Goal: Task Accomplishment & Management: Manage account settings

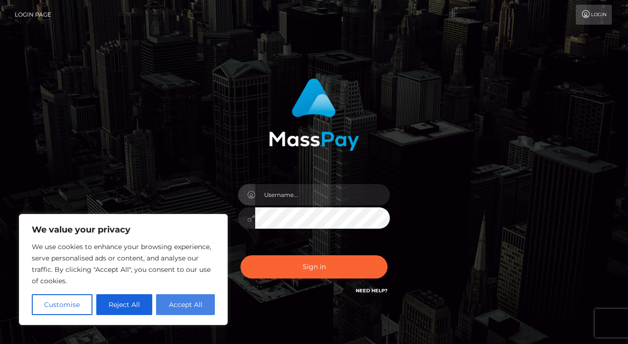
click at [188, 301] on button "Accept All" at bounding box center [185, 304] width 59 height 21
checkbox input "true"
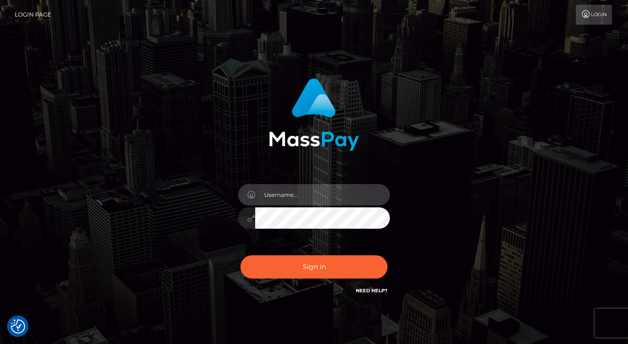
click at [331, 198] on input "text" at bounding box center [322, 194] width 135 height 21
type input "[DATE]"
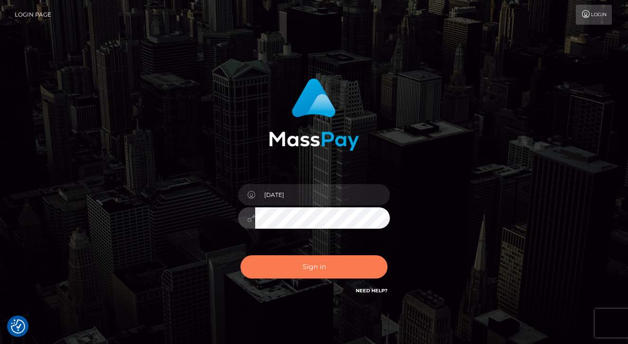
click at [319, 257] on button "Sign in" at bounding box center [313, 266] width 147 height 23
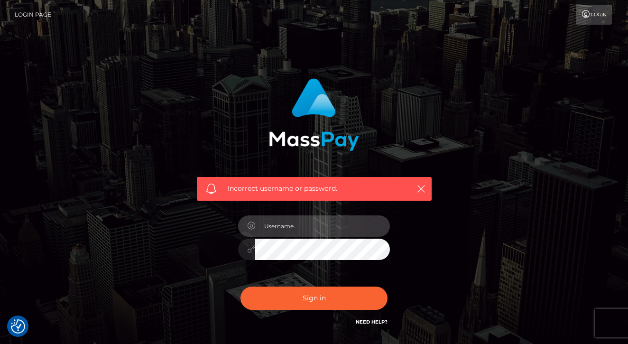
type input "[DATE]"
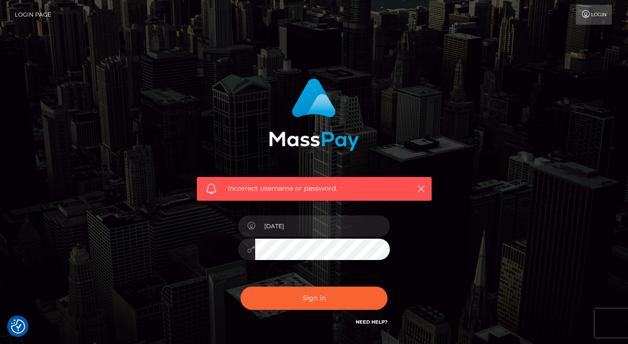
click at [325, 236] on div "[DATE]" at bounding box center [314, 244] width 166 height 73
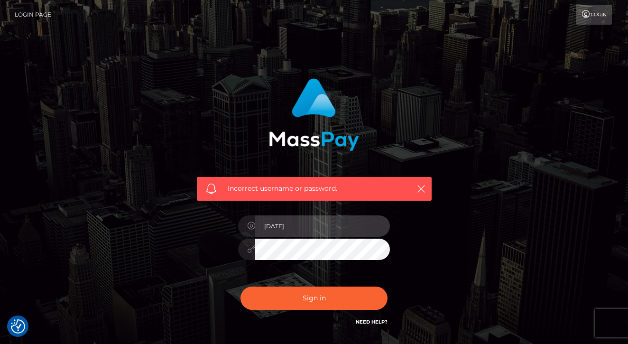
click at [323, 226] on input "[DATE]" at bounding box center [322, 225] width 135 height 21
drag, startPoint x: 319, startPoint y: 226, endPoint x: 169, endPoint y: 189, distance: 154.9
click at [169, 189] on div "Incorrect username or password. 2000-02-18" at bounding box center [314, 207] width 540 height 273
type input "thedarkkatana666@gmail.com"
click at [314, 297] on button "Sign in" at bounding box center [313, 297] width 147 height 23
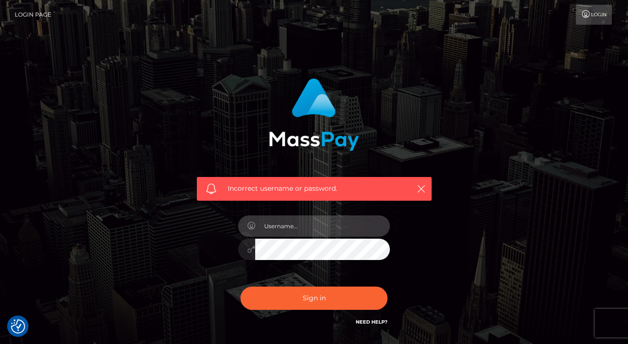
type input "[EMAIL_ADDRESS][DOMAIN_NAME]"
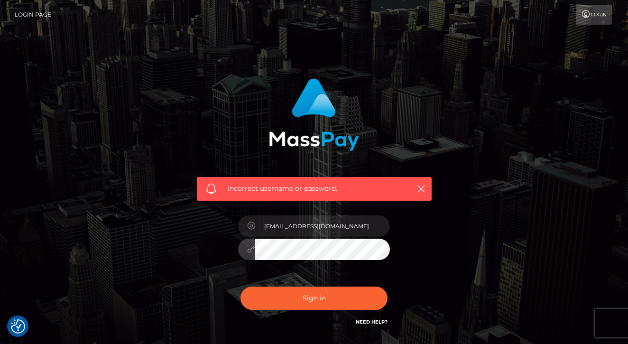
click at [346, 280] on div "thedarkkatana666@gmail.com" at bounding box center [314, 244] width 166 height 73
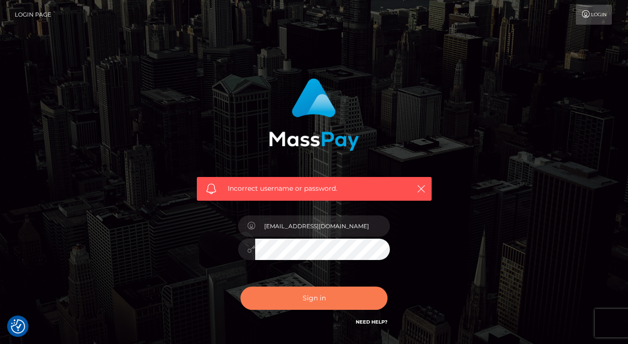
click at [339, 294] on button "Sign in" at bounding box center [313, 297] width 147 height 23
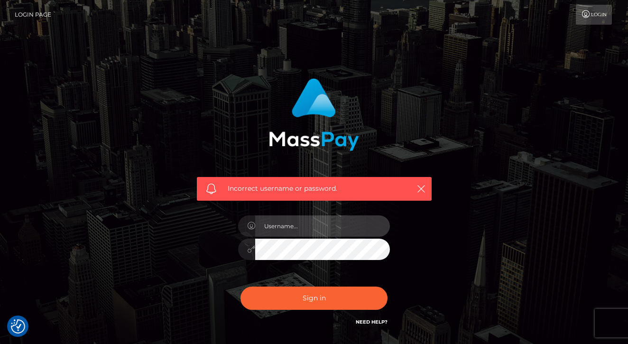
checkbox input "true"
type input "2000-02-18"
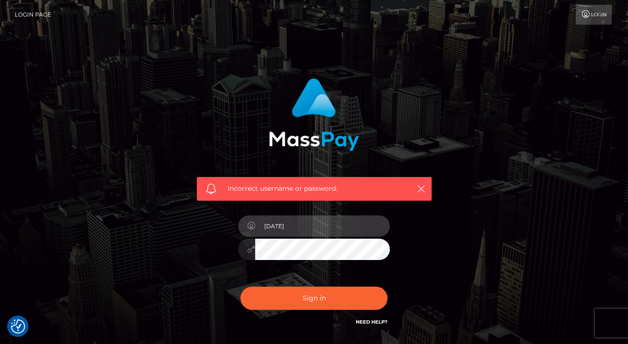
click at [359, 232] on input "2000-02-18" at bounding box center [322, 225] width 135 height 21
click at [373, 226] on input "2000-02-18" at bounding box center [322, 225] width 135 height 21
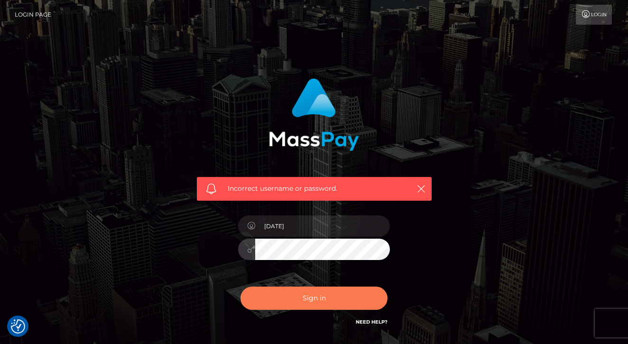
click at [325, 298] on button "Sign in" at bounding box center [313, 297] width 147 height 23
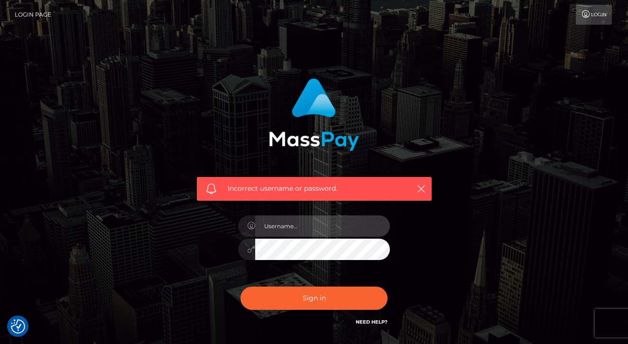
checkbox input "true"
click at [346, 224] on input "text" at bounding box center [322, 225] width 135 height 21
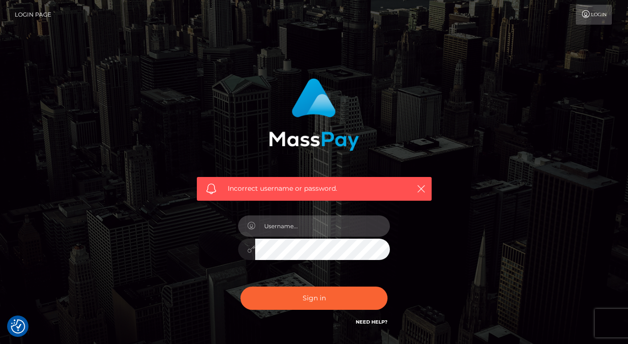
click at [373, 228] on input "text" at bounding box center [322, 225] width 135 height 21
click at [319, 218] on input "dGhlZGFya2thdGFuYTY2NkBnbWFpbC5jb20=" at bounding box center [322, 225] width 135 height 21
type input "thedarkkatana666@gmail.com"
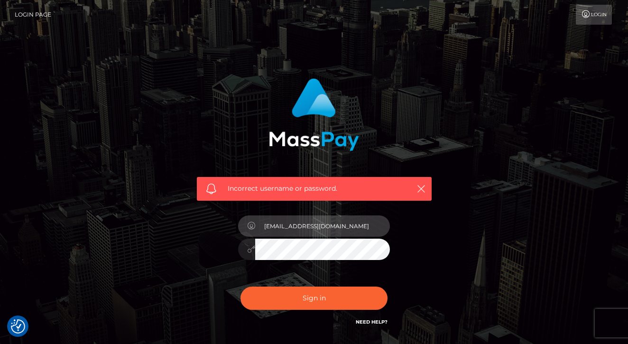
click at [314, 297] on button "Sign in" at bounding box center [313, 297] width 147 height 23
click at [377, 227] on input "text" at bounding box center [322, 225] width 135 height 21
drag, startPoint x: 314, startPoint y: 227, endPoint x: 207, endPoint y: 194, distance: 112.2
click at [207, 194] on div "Incorrect username or password. 2000-02-18" at bounding box center [314, 202] width 249 height 263
type input "[EMAIL_ADDRESS][DOMAIN_NAME]"
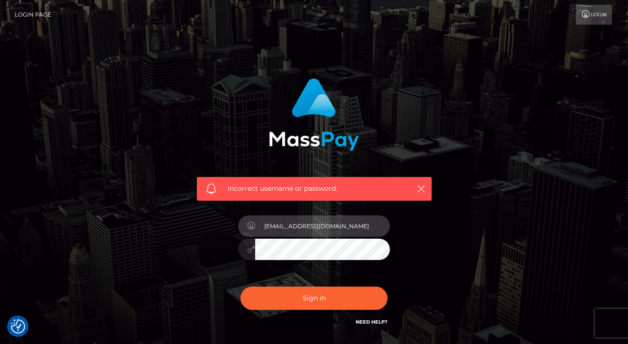
click at [314, 297] on button "Sign in" at bounding box center [313, 297] width 147 height 23
type input "t"
click at [382, 226] on input "text" at bounding box center [322, 225] width 135 height 21
click at [373, 226] on input "text" at bounding box center [322, 225] width 135 height 21
click at [339, 229] on input "text" at bounding box center [322, 225] width 135 height 21
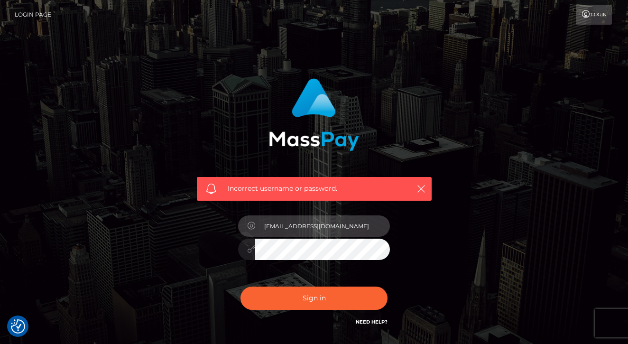
drag, startPoint x: 357, startPoint y: 225, endPoint x: 185, endPoint y: 155, distance: 185.4
click at [185, 155] on div "Incorrect username or password. thedarkkatana666@gmail.com" at bounding box center [314, 207] width 263 height 273
type input "[EMAIL_ADDRESS][DOMAIN_NAME]"
click at [314, 297] on button "Sign in" at bounding box center [313, 297] width 147 height 23
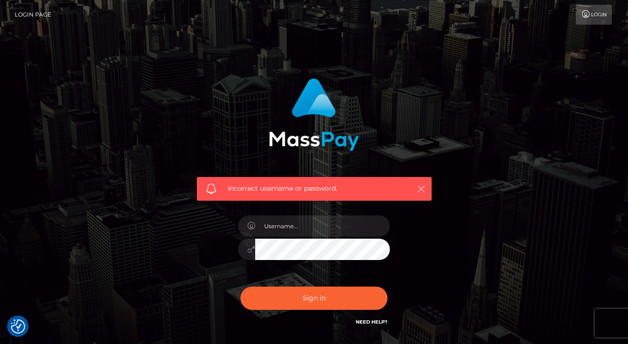
drag, startPoint x: 428, startPoint y: 183, endPoint x: 424, endPoint y: 187, distance: 5.7
click at [424, 187] on div "Incorrect username or password." at bounding box center [314, 189] width 235 height 24
click at [421, 187] on icon "button" at bounding box center [420, 188] width 9 height 9
click at [421, 190] on icon "button" at bounding box center [420, 188] width 9 height 9
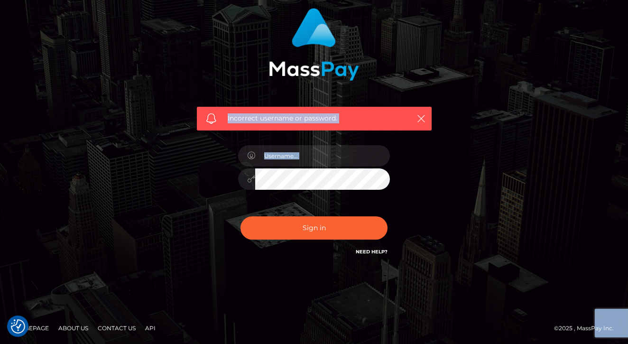
drag, startPoint x: 422, startPoint y: 275, endPoint x: 430, endPoint y: 122, distance: 152.8
click at [431, 111] on div "Incorrect username or password." at bounding box center [314, 132] width 249 height 263
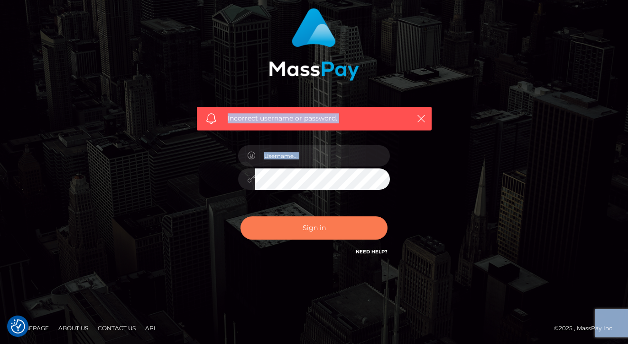
click at [376, 238] on button "Sign in" at bounding box center [313, 227] width 147 height 23
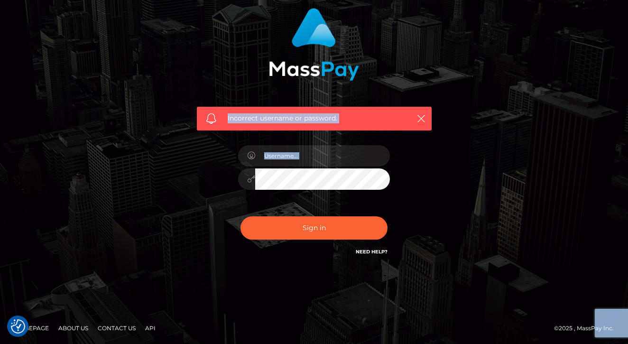
click at [376, 255] on div "Need Help?" at bounding box center [372, 253] width 32 height 12
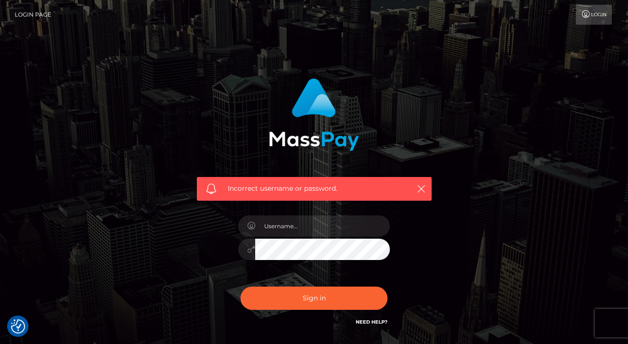
click at [375, 322] on link "Need Help?" at bounding box center [372, 322] width 32 height 6
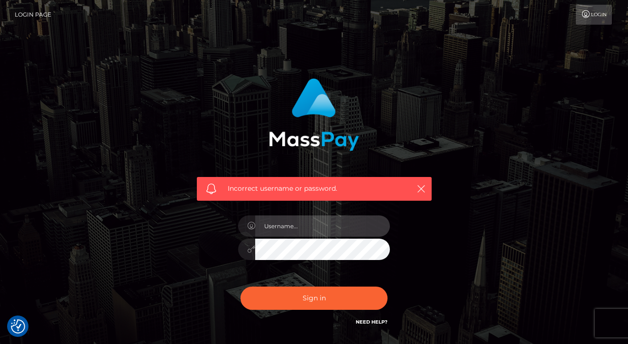
click at [375, 226] on input "text" at bounding box center [322, 225] width 135 height 21
type input "v"
paste input "thedarkkatana666@gmail.com"
type input "thedarkkatana666@gmail.com"
click at [340, 229] on input "thedarkkatana666@gmail.com" at bounding box center [322, 225] width 135 height 21
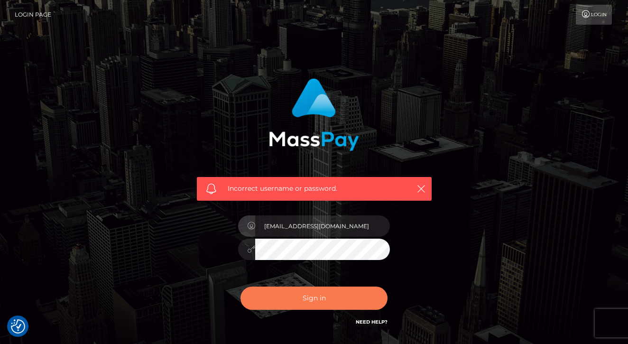
click at [327, 297] on button "Sign in" at bounding box center [313, 297] width 147 height 23
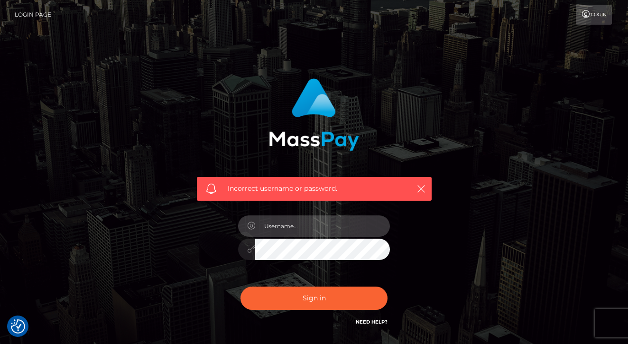
click at [378, 224] on input "text" at bounding box center [322, 225] width 135 height 21
paste input "[EMAIL_ADDRESS][DOMAIN_NAME]"
type input "[EMAIL_ADDRESS][DOMAIN_NAME]"
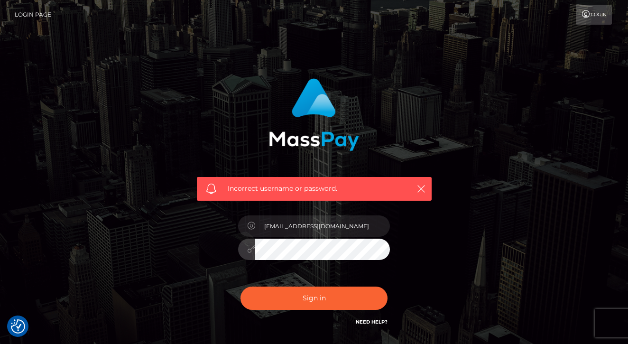
click at [593, 21] on link "Login" at bounding box center [594, 15] width 36 height 20
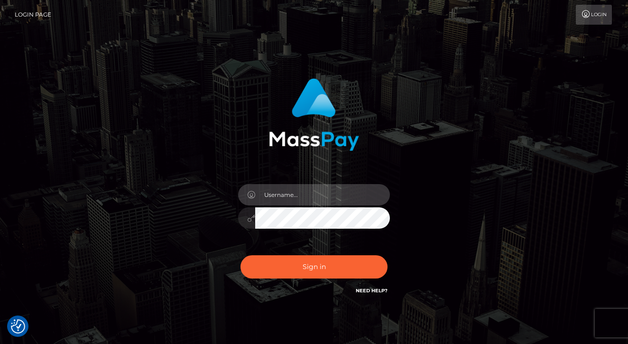
type input "[EMAIL_ADDRESS][DOMAIN_NAME]"
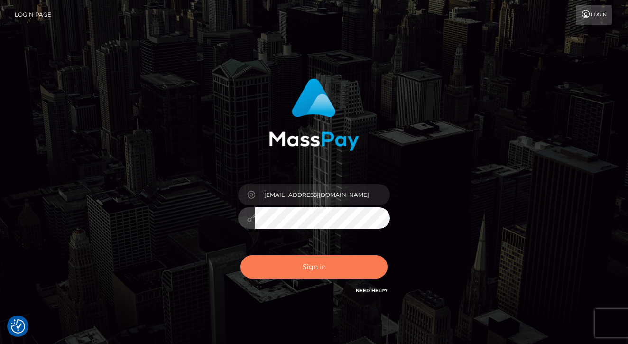
click at [328, 258] on button "Sign in" at bounding box center [313, 266] width 147 height 23
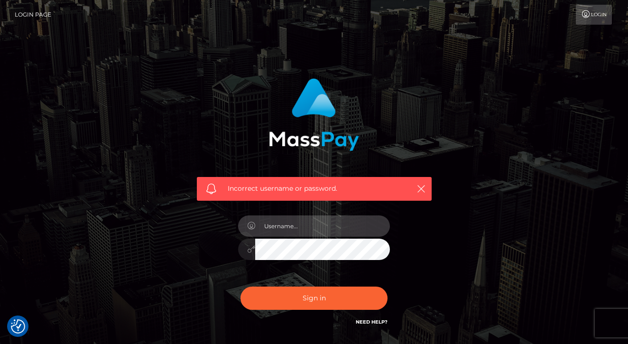
type input "[EMAIL_ADDRESS][DOMAIN_NAME]"
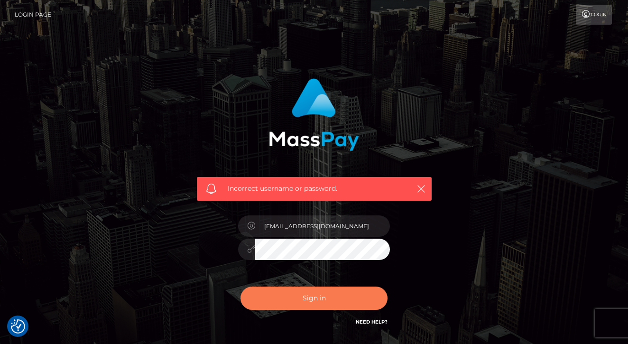
click at [336, 298] on button "Sign in" at bounding box center [313, 297] width 147 height 23
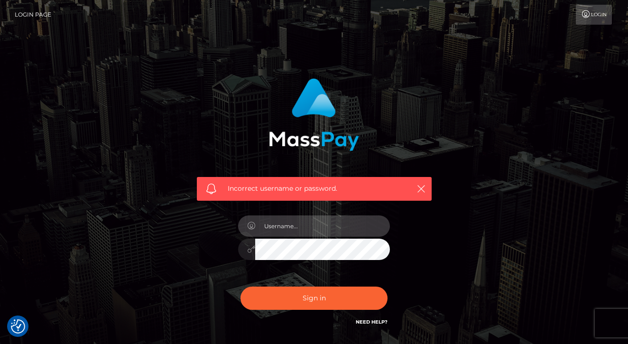
type input "[EMAIL_ADDRESS][DOMAIN_NAME]"
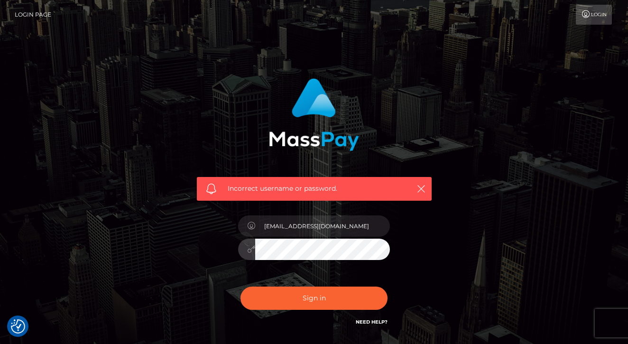
click at [146, 247] on div "Incorrect username or password. [EMAIL_ADDRESS][DOMAIN_NAME]" at bounding box center [314, 207] width 540 height 273
click at [314, 297] on button "Sign in" at bounding box center [313, 297] width 147 height 23
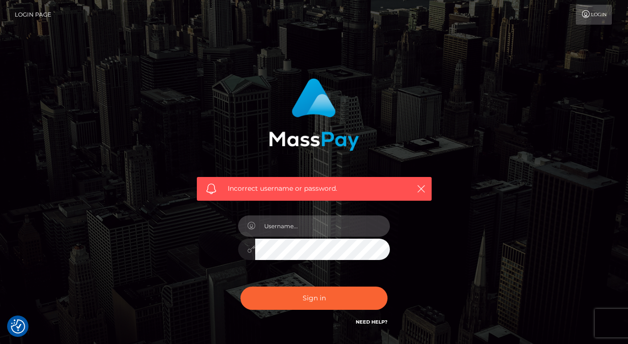
type input "R"
type input "[EMAIL_ADDRESS][DOMAIN_NAME]"
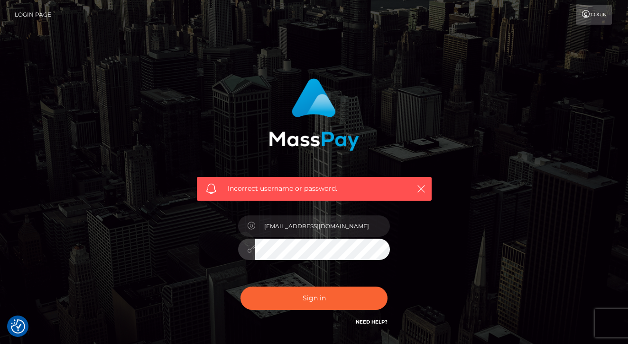
click at [200, 223] on div "Incorrect username or password. [EMAIL_ADDRESS][DOMAIN_NAME]" at bounding box center [314, 202] width 249 height 263
click at [314, 297] on button "Sign in" at bounding box center [313, 297] width 147 height 23
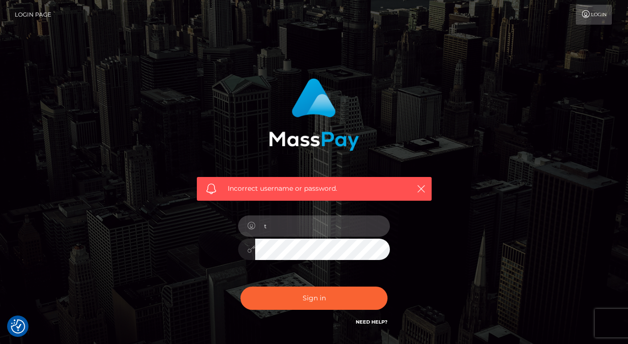
type input "[EMAIL_ADDRESS][DOMAIN_NAME]"
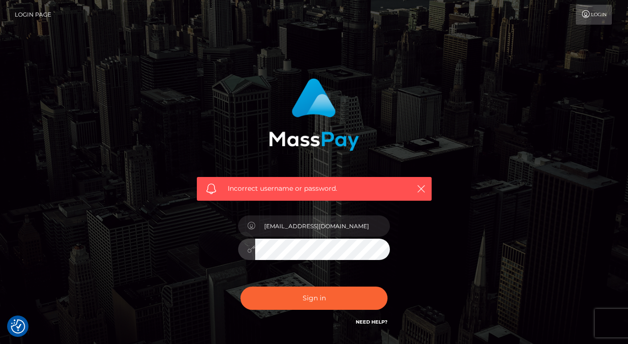
click at [182, 242] on div "Incorrect username or password. thedarkkatana666@gmail.com" at bounding box center [314, 207] width 540 height 273
click at [314, 297] on button "Sign in" at bounding box center [313, 297] width 147 height 23
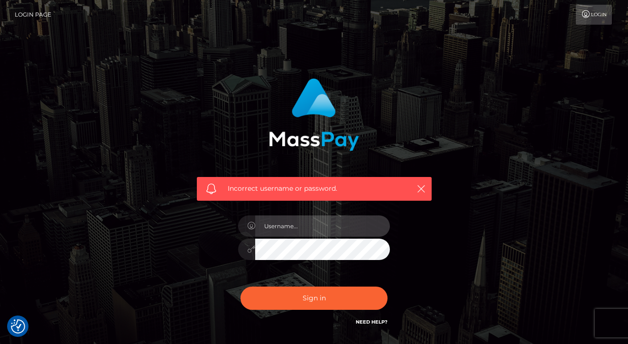
checkbox input "true"
type input "[EMAIL_ADDRESS][DOMAIN_NAME]"
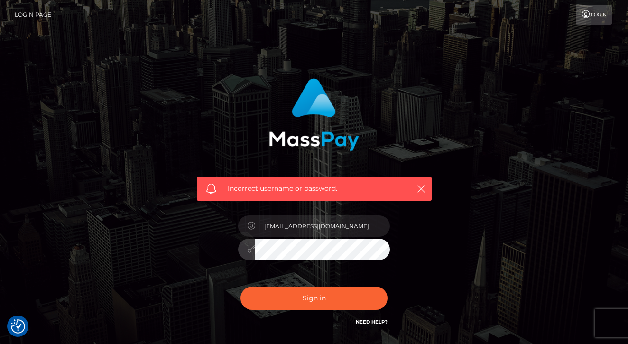
click at [220, 233] on div "Incorrect username or password. [EMAIL_ADDRESS][DOMAIN_NAME]" at bounding box center [314, 202] width 249 height 263
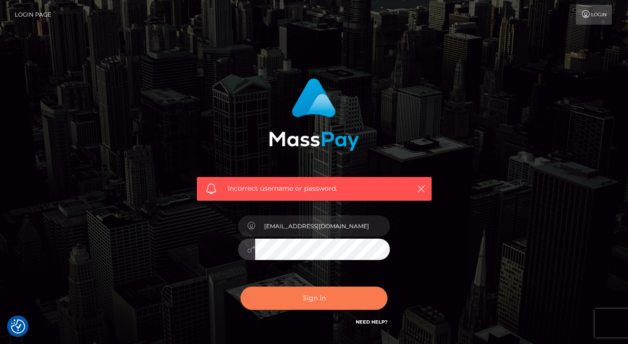
click at [292, 306] on button "Sign in" at bounding box center [313, 297] width 147 height 23
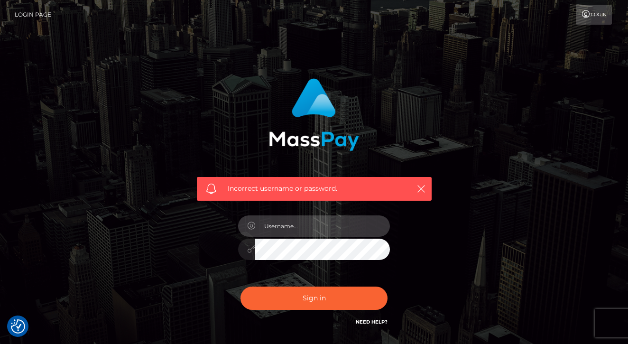
type input "[EMAIL_ADDRESS][DOMAIN_NAME]"
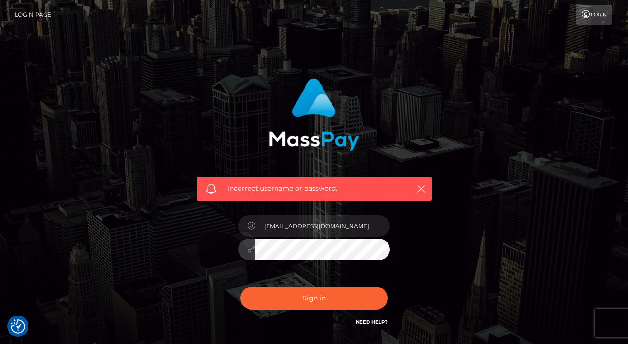
click at [102, 214] on div "Incorrect username or password. [EMAIL_ADDRESS][DOMAIN_NAME]" at bounding box center [314, 207] width 540 height 273
click at [314, 297] on button "Sign in" at bounding box center [313, 297] width 147 height 23
click at [427, 184] on div "Incorrect username or password." at bounding box center [314, 189] width 235 height 24
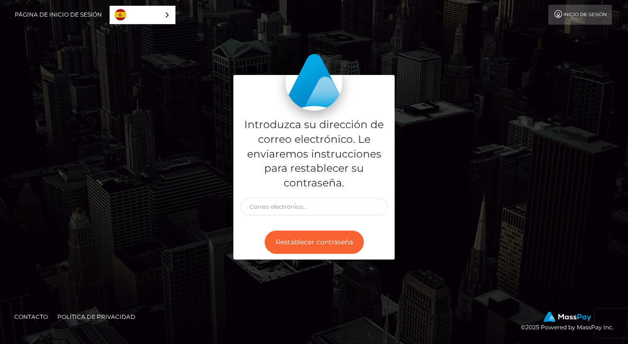
click at [397, 177] on div "Introduzca su dirección de correo electrónico. Le enviaremos instrucciones para…" at bounding box center [313, 172] width 175 height 194
click at [585, 17] on link "Inicio de sesión" at bounding box center [580, 15] width 64 height 20
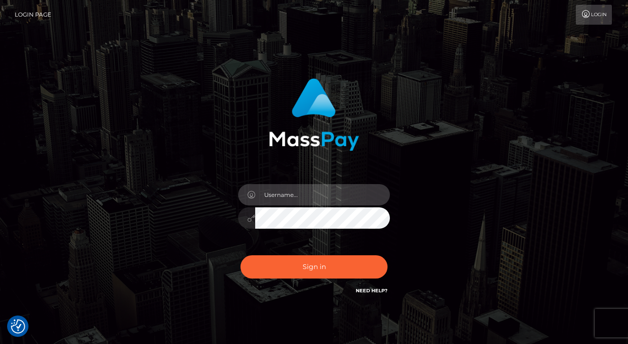
type input "thedarkkatana666@gmail.com"
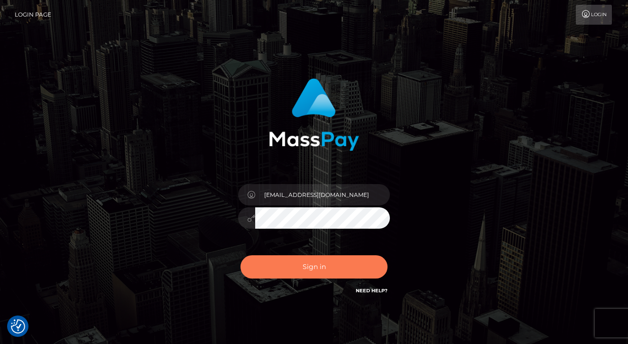
click at [318, 269] on button "Sign in" at bounding box center [313, 266] width 147 height 23
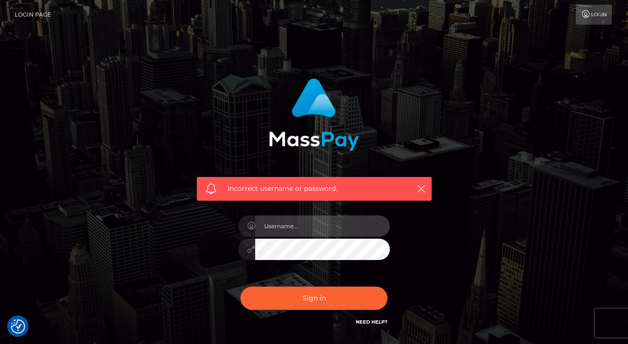
checkbox input "true"
click at [351, 229] on input "text" at bounding box center [322, 225] width 135 height 21
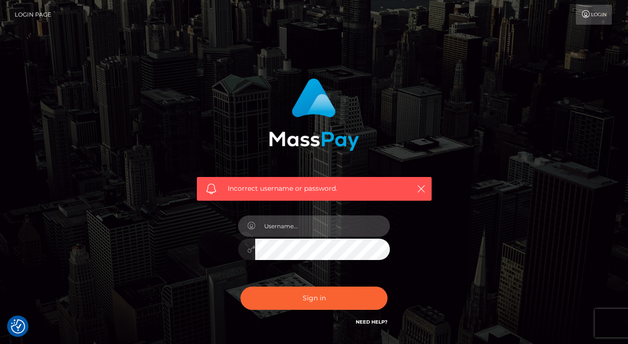
type input "[EMAIL_ADDRESS][DOMAIN_NAME]"
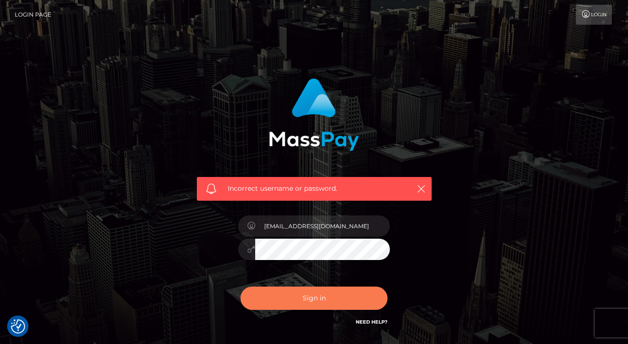
click at [346, 291] on button "Sign in" at bounding box center [313, 297] width 147 height 23
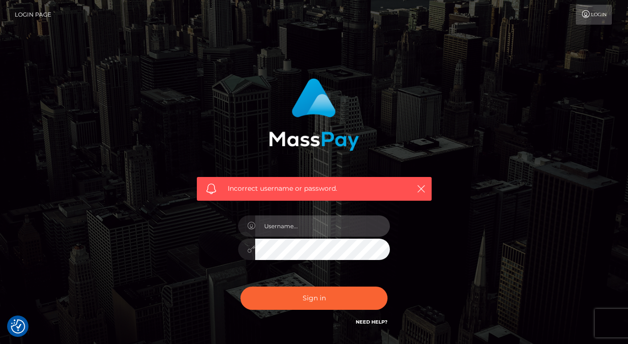
checkbox input "true"
type input "[EMAIL_ADDRESS][DOMAIN_NAME]"
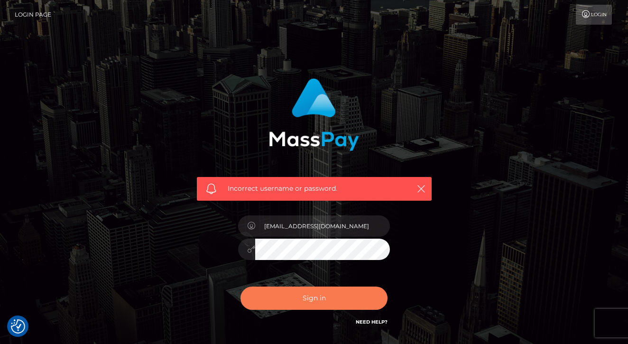
click at [343, 300] on button "Sign in" at bounding box center [313, 297] width 147 height 23
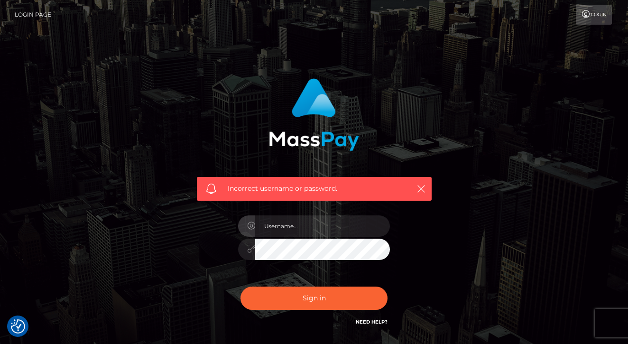
click at [596, 16] on link "Login" at bounding box center [594, 15] width 36 height 20
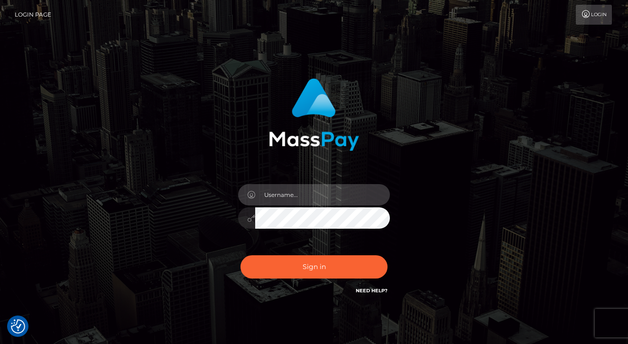
type input "[EMAIL_ADDRESS][DOMAIN_NAME]"
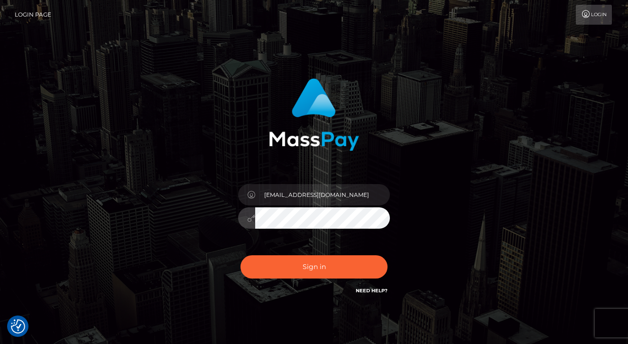
click at [192, 195] on div "[EMAIL_ADDRESS][DOMAIN_NAME]" at bounding box center [314, 187] width 249 height 232
click at [314, 266] on button "Sign in" at bounding box center [313, 266] width 147 height 23
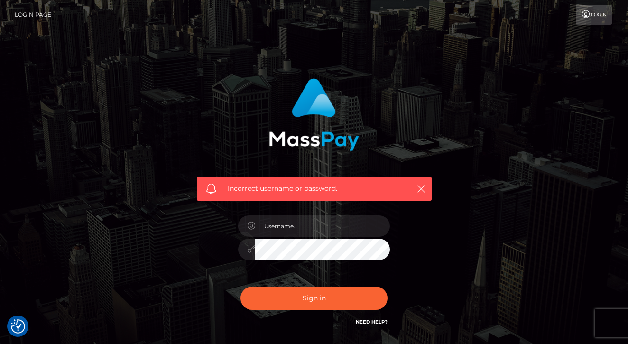
checkbox input "true"
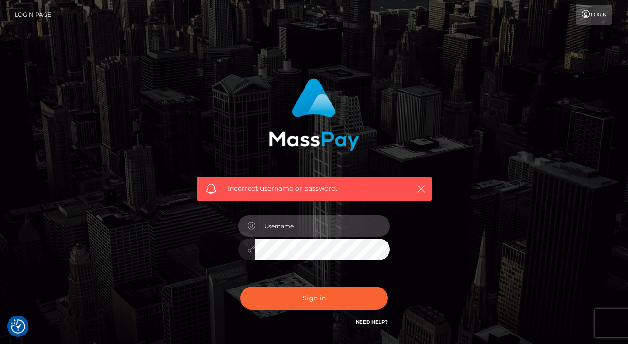
type input "[EMAIL_ADDRESS][DOMAIN_NAME]"
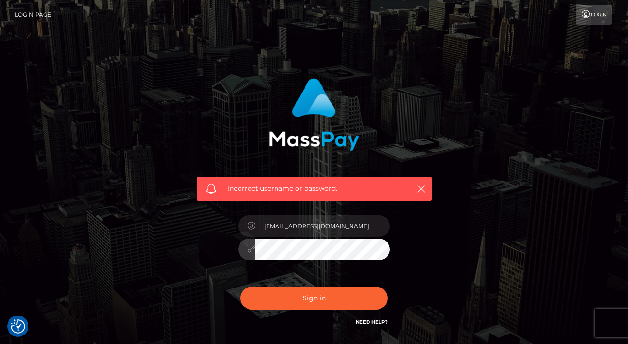
click at [244, 250] on div at bounding box center [314, 247] width 152 height 18
click at [314, 297] on button "Sign in" at bounding box center [313, 297] width 147 height 23
checkbox input "true"
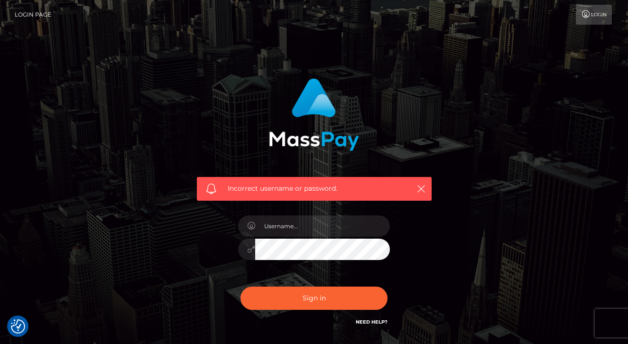
checkbox input "true"
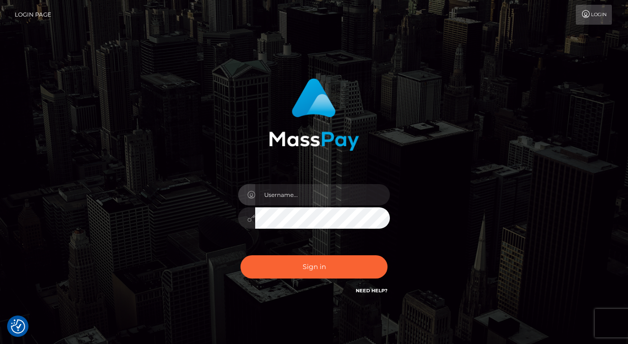
click at [326, 194] on input "text" at bounding box center [322, 194] width 135 height 21
type input "thedarkkatan"
click at [441, 282] on div "thedarkkatan" at bounding box center [314, 191] width 263 height 241
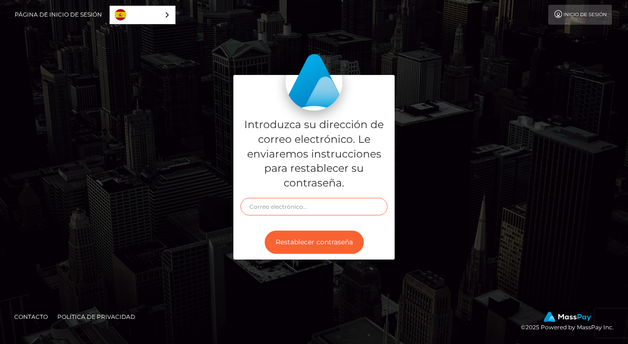
type input "[EMAIL_ADDRESS][DOMAIN_NAME]"
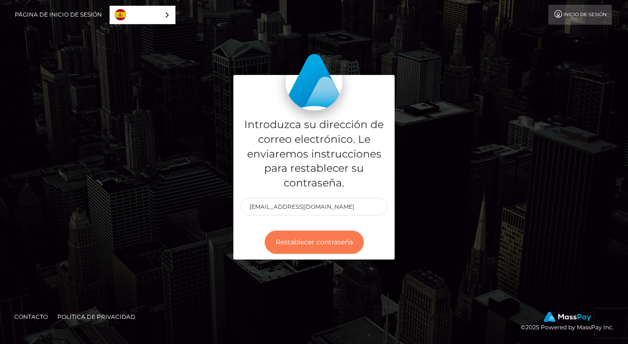
click at [317, 247] on button "Restablecer contraseña" at bounding box center [314, 241] width 99 height 23
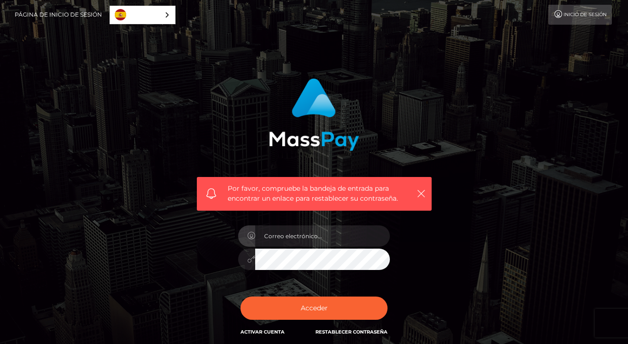
click at [428, 190] on div "Por favor, compruebe la bandeja de entrada para encontrar un enlace para restab…" at bounding box center [314, 194] width 235 height 34
click at [420, 190] on icon "button" at bounding box center [420, 193] width 9 height 9
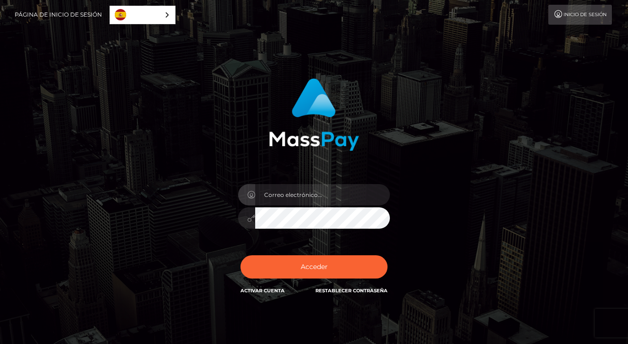
click at [337, 197] on input "email" at bounding box center [322, 194] width 135 height 21
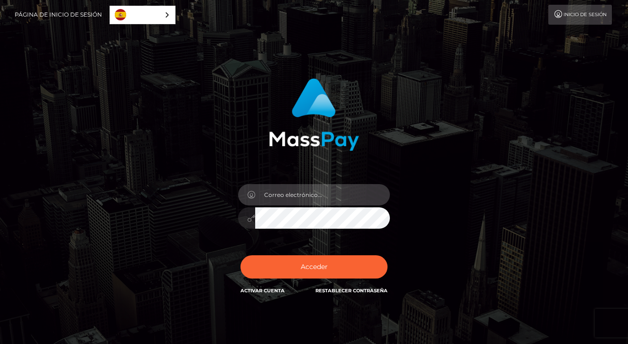
type input "thedarkkatana666@gmail.com"
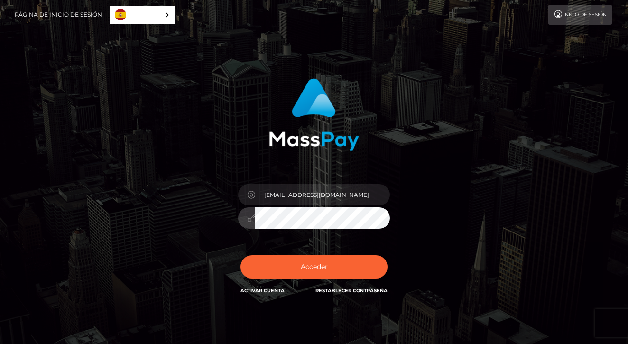
click at [314, 266] on button "Acceder" at bounding box center [313, 266] width 147 height 23
